Goal: Information Seeking & Learning: Learn about a topic

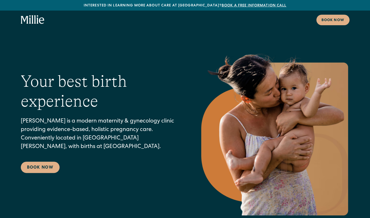
click at [27, 20] on icon "home" at bounding box center [24, 20] width 7 height 8
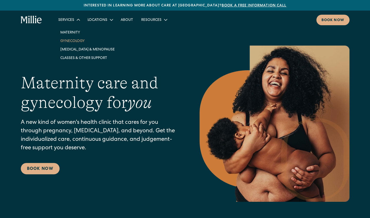
click at [73, 38] on link "Gynecology" at bounding box center [87, 40] width 63 height 8
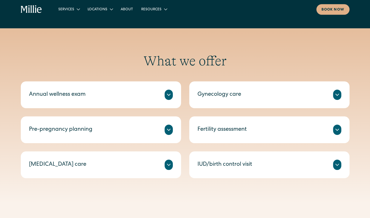
scroll to position [215, 0]
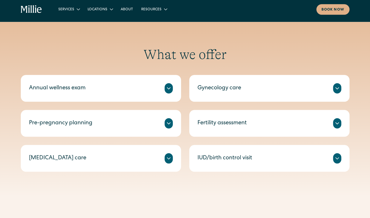
click at [168, 88] on icon at bounding box center [169, 88] width 6 height 6
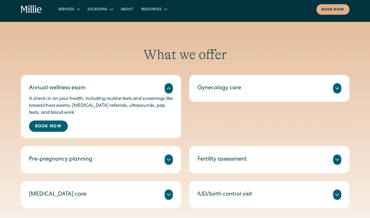
click at [338, 89] on icon at bounding box center [337, 88] width 6 height 6
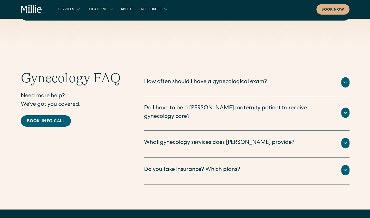
scroll to position [947, 0]
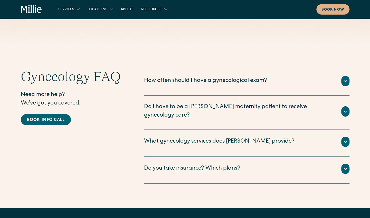
click at [345, 108] on icon at bounding box center [345, 111] width 6 height 6
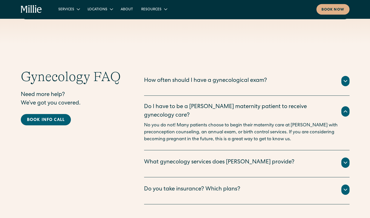
click at [345, 110] on icon at bounding box center [345, 111] width 3 height 2
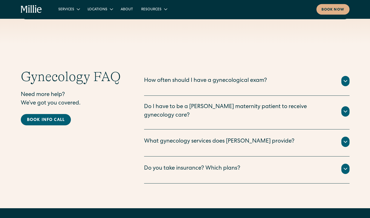
click at [345, 80] on icon at bounding box center [345, 81] width 6 height 6
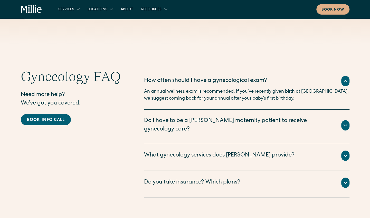
click at [346, 80] on icon at bounding box center [345, 81] width 3 height 2
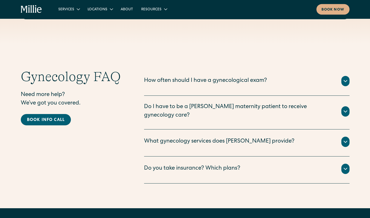
click at [348, 165] on icon at bounding box center [345, 168] width 6 height 6
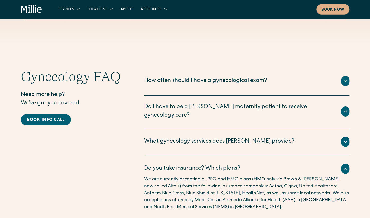
click at [345, 165] on icon at bounding box center [345, 168] width 6 height 6
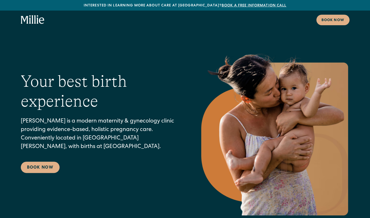
click at [41, 18] on icon "home" at bounding box center [33, 19] width 24 height 9
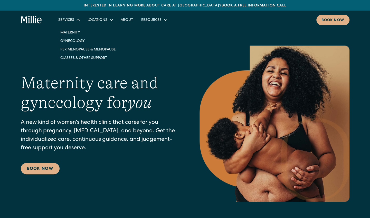
click at [79, 20] on icon at bounding box center [78, 20] width 3 height 2
click at [72, 39] on link "Gynecology" at bounding box center [88, 40] width 64 height 8
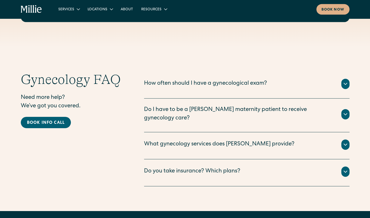
scroll to position [904, 0]
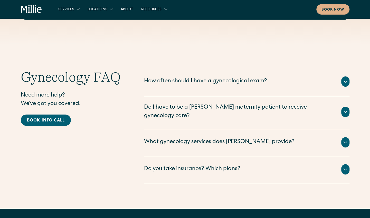
click at [346, 139] on icon at bounding box center [345, 142] width 6 height 6
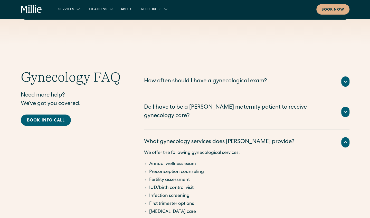
click at [344, 83] on icon at bounding box center [345, 81] width 6 height 6
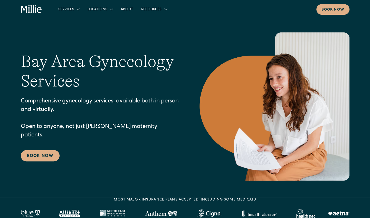
scroll to position [0, 0]
